Goal: Task Accomplishment & Management: Use online tool/utility

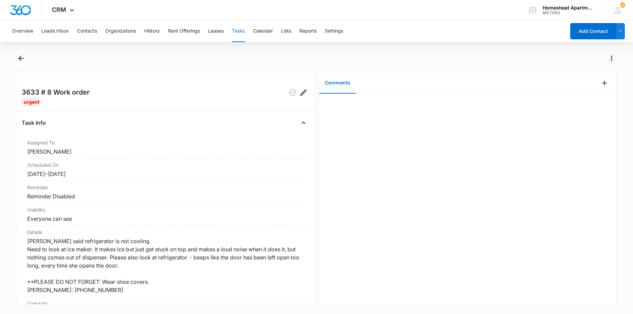
scroll to position [68, 0]
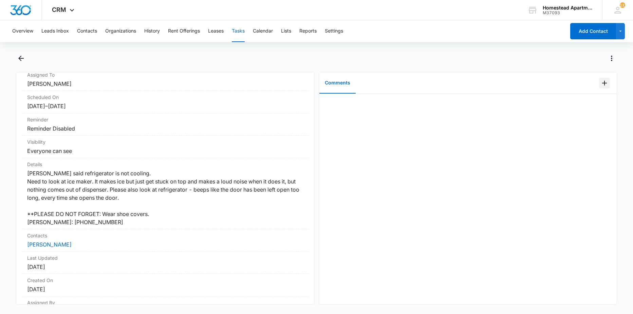
click at [600, 81] on icon "Add Comment" at bounding box center [604, 83] width 8 height 8
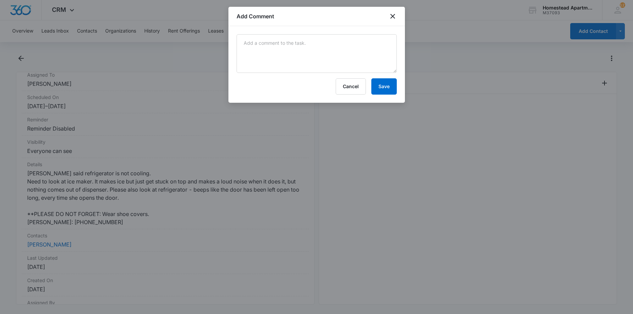
click at [326, 18] on div "Add Comment" at bounding box center [316, 16] width 176 height 19
click at [328, 59] on textarea at bounding box center [316, 53] width 160 height 39
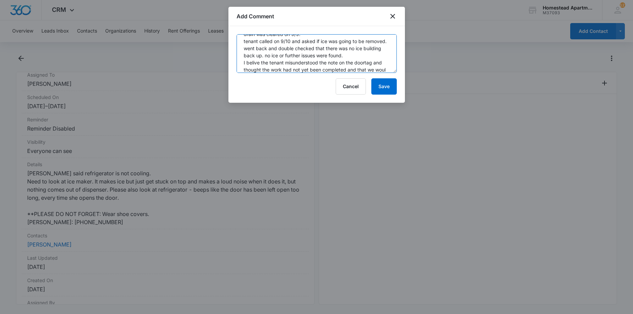
scroll to position [37, 0]
type textarea "ice dispenser broken. new one installed refrigerator bottom passthrough was blo…"
drag, startPoint x: 379, startPoint y: 94, endPoint x: 377, endPoint y: 89, distance: 5.8
click at [379, 93] on button "Save" at bounding box center [383, 86] width 25 height 16
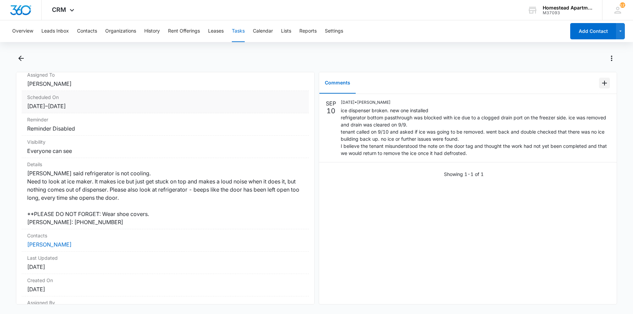
scroll to position [0, 0]
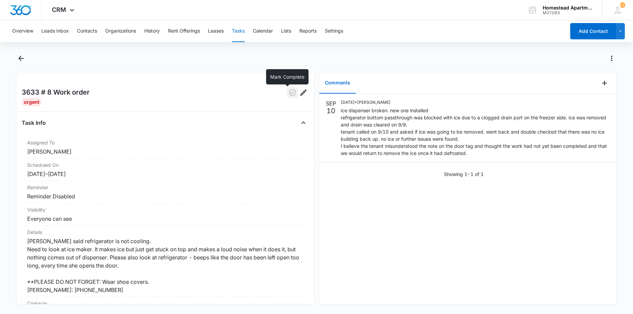
click at [289, 93] on icon "button" at bounding box center [292, 92] width 7 height 7
click at [23, 60] on icon "Back" at bounding box center [21, 58] width 8 height 8
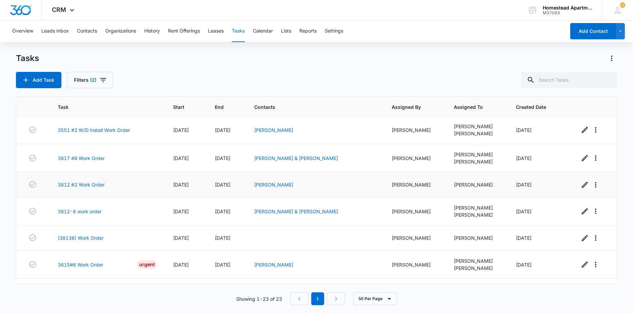
scroll to position [450, 0]
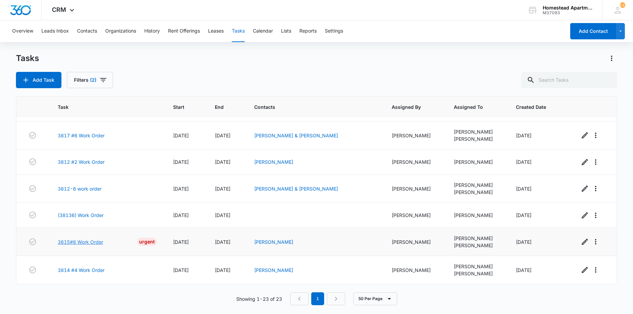
click at [84, 241] on link "3615#6 Work Order" at bounding box center [80, 241] width 45 height 7
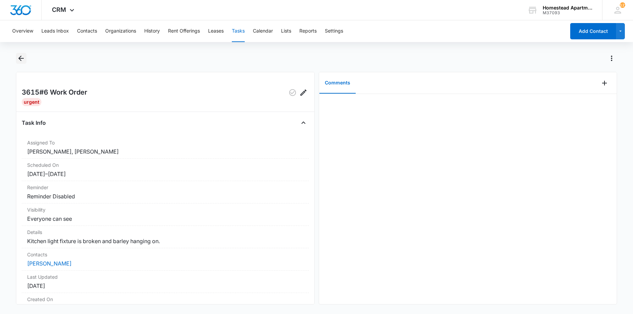
click at [20, 61] on icon "Back" at bounding box center [21, 58] width 8 height 8
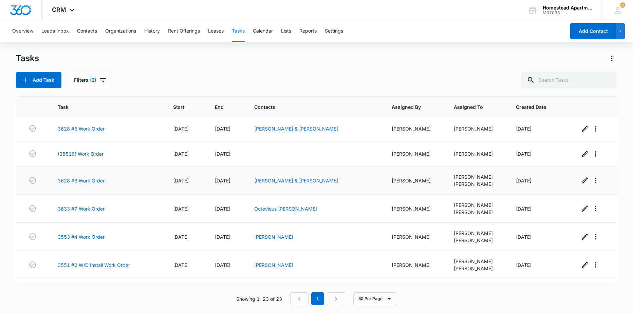
scroll to position [281, 0]
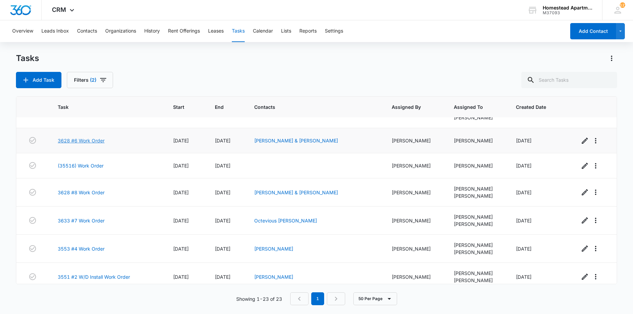
click at [80, 140] on link "3628 #6 Work Order" at bounding box center [81, 140] width 47 height 7
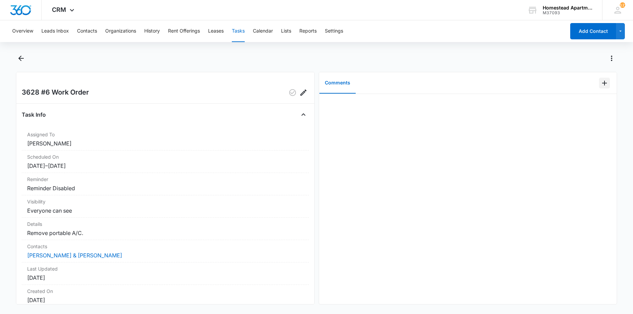
click at [602, 81] on icon "Add Comment" at bounding box center [604, 83] width 8 height 8
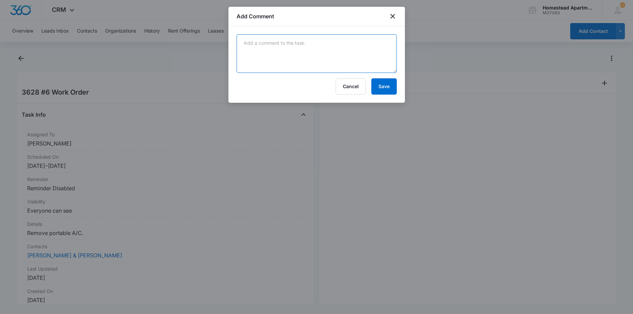
click at [278, 47] on textarea at bounding box center [316, 53] width 160 height 39
type textarea "completed."
click at [381, 88] on button "Save" at bounding box center [383, 86] width 25 height 16
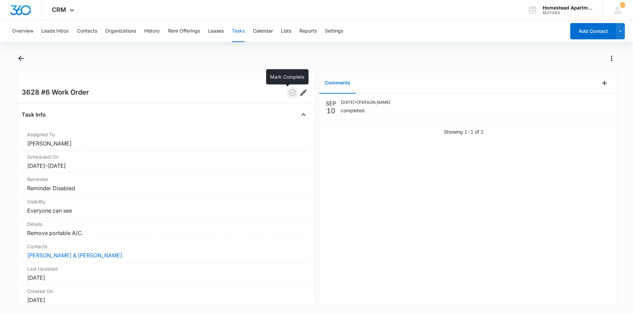
drag, startPoint x: 285, startPoint y: 91, endPoint x: 270, endPoint y: 71, distance: 24.8
click at [288, 91] on icon "button" at bounding box center [292, 93] width 8 height 8
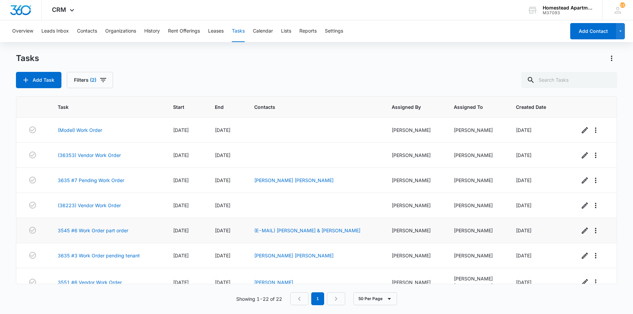
scroll to position [170, 0]
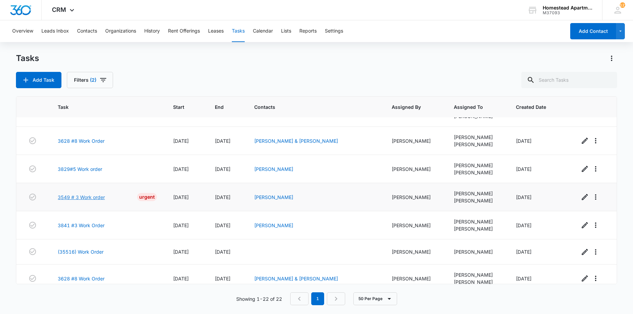
click at [100, 197] on link "3549 # 3 Work order" at bounding box center [81, 197] width 47 height 7
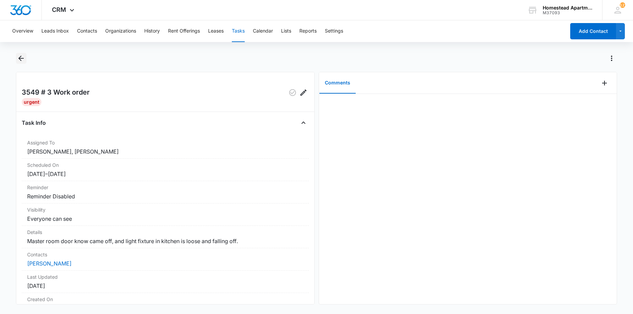
click at [22, 60] on icon "Back" at bounding box center [21, 58] width 8 height 8
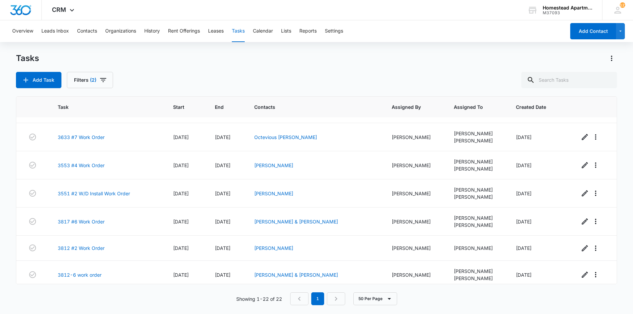
scroll to position [425, 0]
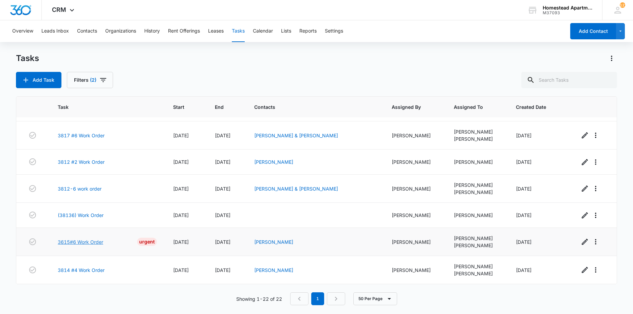
click at [92, 242] on link "3615#6 Work Order" at bounding box center [80, 241] width 45 height 7
